Goal: Navigation & Orientation: Find specific page/section

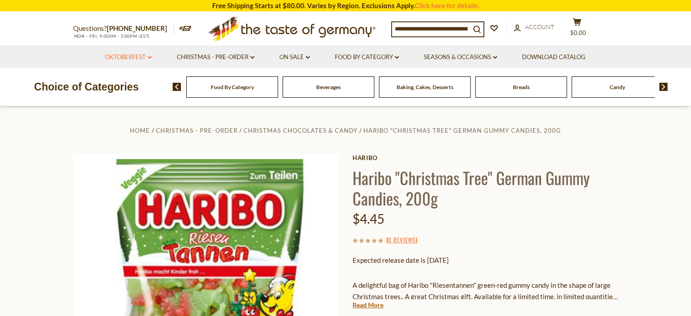
click at [130, 59] on link "Oktoberfest dropdown_arrow" at bounding box center [128, 57] width 47 height 10
click at [134, 77] on link "All Oktoberfest" at bounding box center [123, 81] width 47 height 8
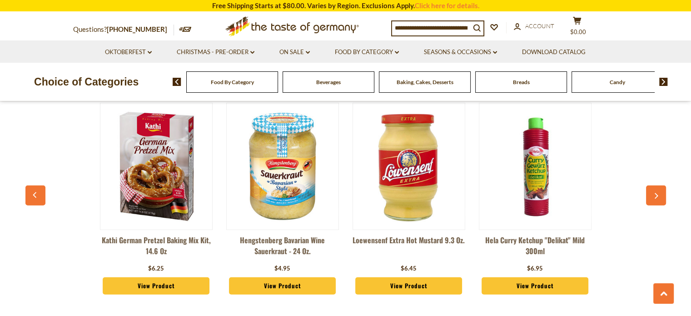
scroll to position [2431, 0]
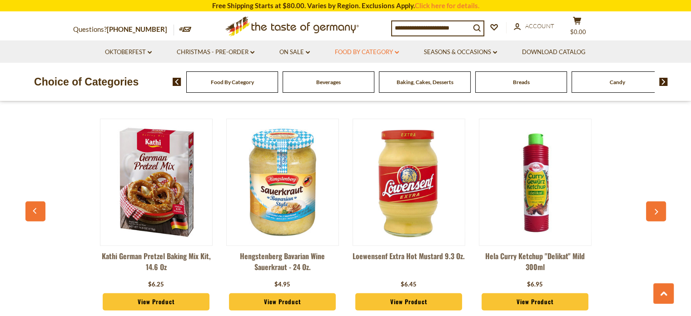
click at [363, 50] on link "Food By Category dropdown_arrow" at bounding box center [367, 52] width 64 height 10
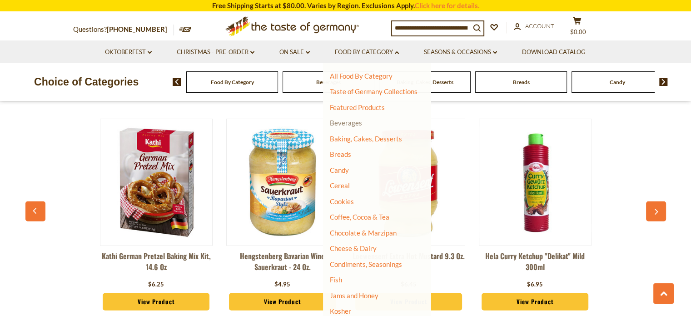
click at [345, 125] on link "Beverages" at bounding box center [346, 123] width 32 height 8
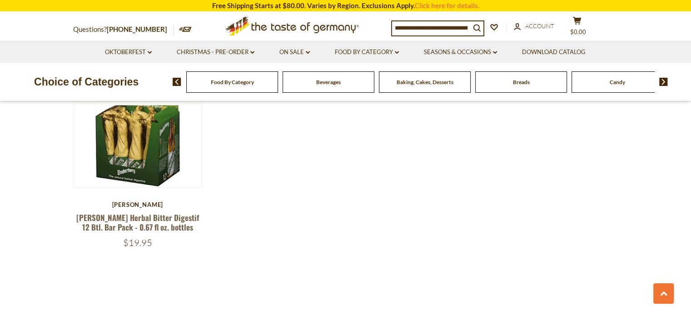
scroll to position [1863, 0]
